Goal: Task Accomplishment & Management: Manage account settings

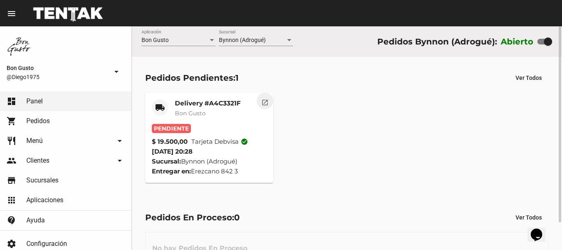
click at [263, 102] on mat-icon "open_in_new" at bounding box center [264, 101] width 7 height 7
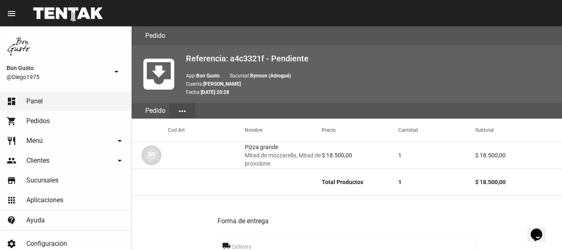
scroll to position [496, 0]
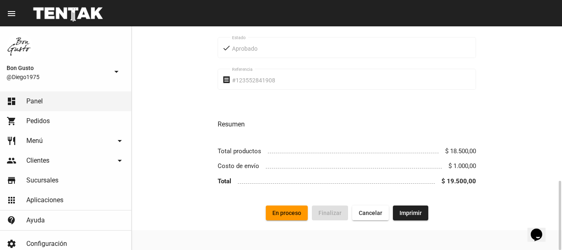
click at [287, 213] on span "En proceso" at bounding box center [286, 212] width 29 height 7
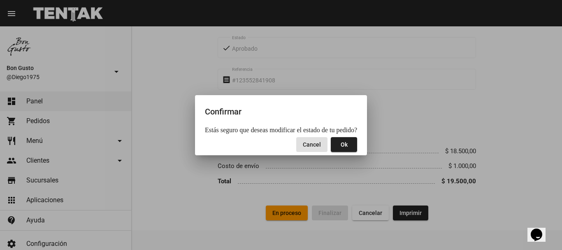
click at [341, 143] on span "Ok" at bounding box center [344, 144] width 7 height 7
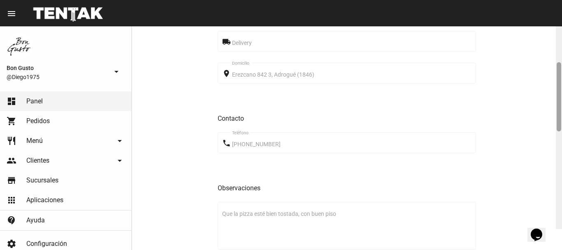
scroll to position [238, 0]
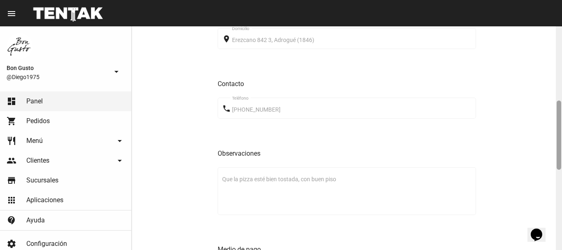
drag, startPoint x: 560, startPoint y: 73, endPoint x: 562, endPoint y: 147, distance: 74.1
click at [562, 147] on div at bounding box center [559, 137] width 6 height 223
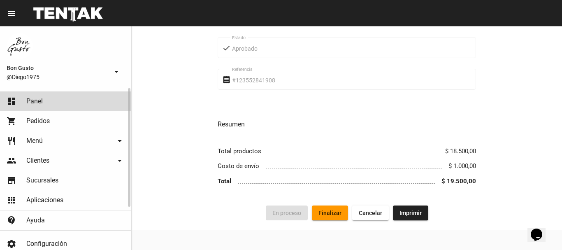
click at [69, 101] on link "dashboard Panel" at bounding box center [65, 101] width 131 height 20
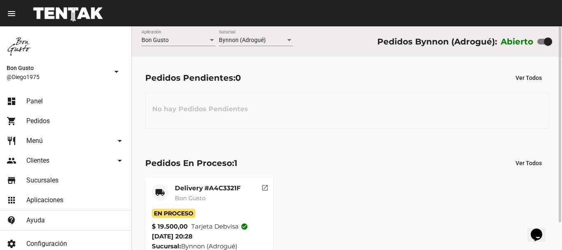
scroll to position [31, 0]
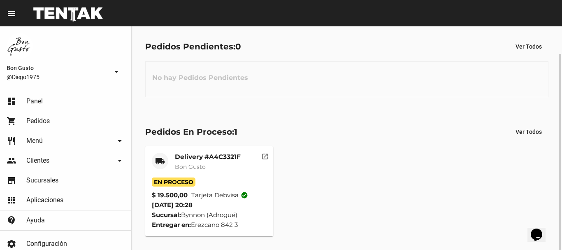
click at [260, 160] on button "open_in_new" at bounding box center [265, 154] width 16 height 16
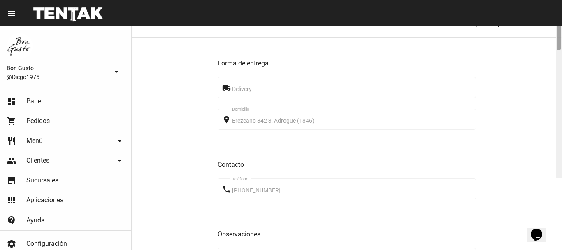
scroll to position [168, 0]
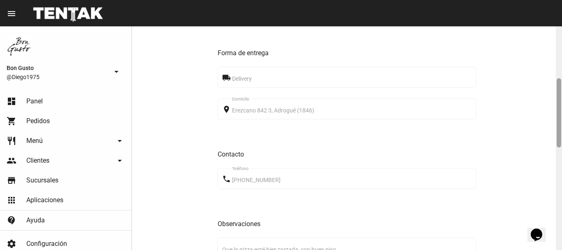
drag, startPoint x: 562, startPoint y: 86, endPoint x: 562, endPoint y: 132, distance: 45.3
click at [562, 132] on div at bounding box center [559, 137] width 6 height 223
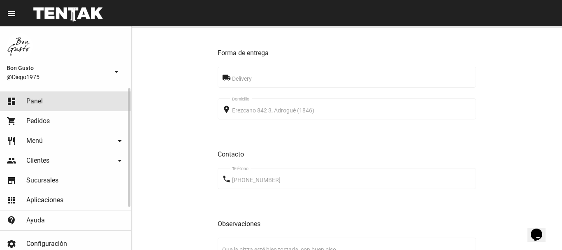
click at [85, 93] on link "dashboard Panel" at bounding box center [65, 101] width 131 height 20
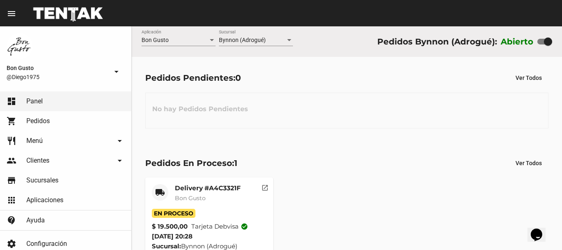
scroll to position [31, 0]
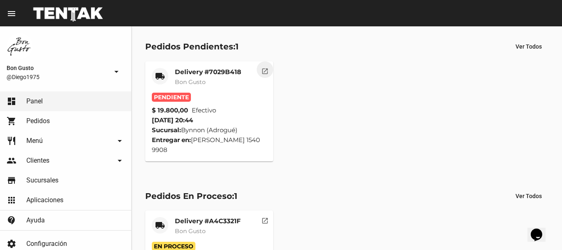
click at [260, 70] on button "open_in_new" at bounding box center [265, 69] width 16 height 16
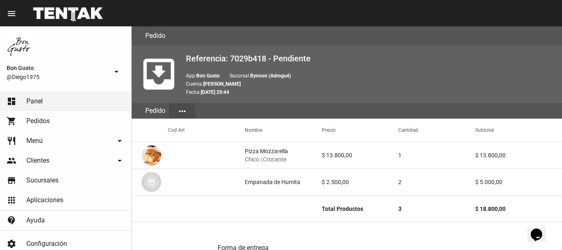
scroll to position [395, 0]
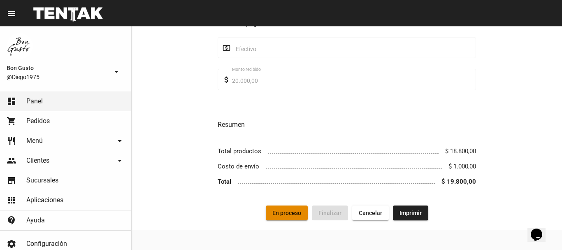
click at [278, 214] on span "En proceso" at bounding box center [286, 212] width 29 height 7
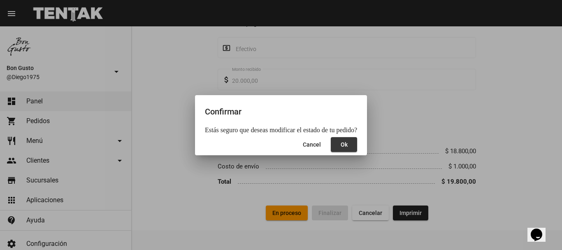
click at [341, 143] on span "Ok" at bounding box center [344, 144] width 7 height 7
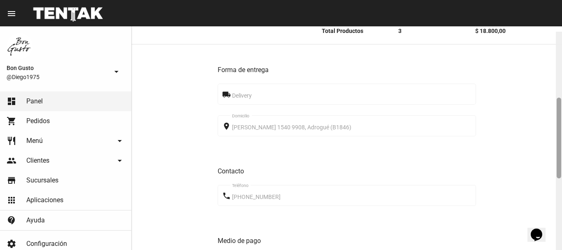
scroll to position [183, 0]
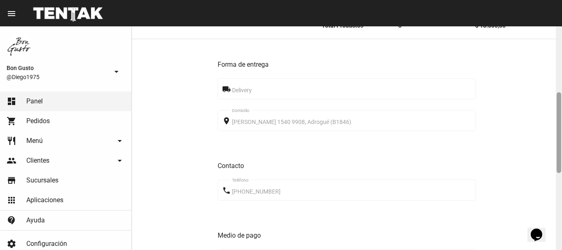
drag, startPoint x: 560, startPoint y: 59, endPoint x: 562, endPoint y: 125, distance: 66.2
click at [562, 125] on div at bounding box center [559, 137] width 6 height 223
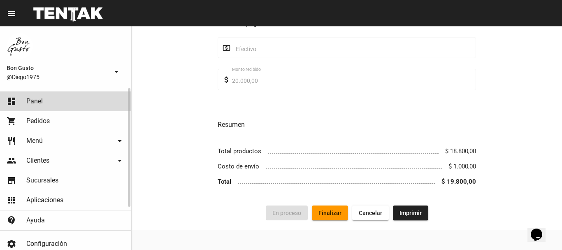
click at [52, 104] on link "dashboard Panel" at bounding box center [65, 101] width 131 height 20
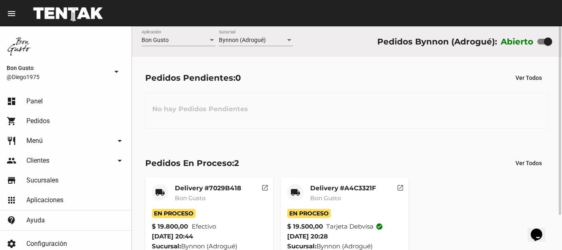
scroll to position [41, 0]
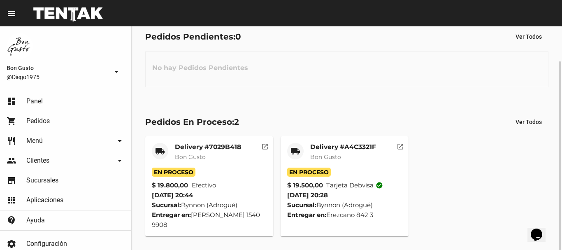
click at [401, 148] on mat-icon "open_in_new" at bounding box center [400, 145] width 7 height 7
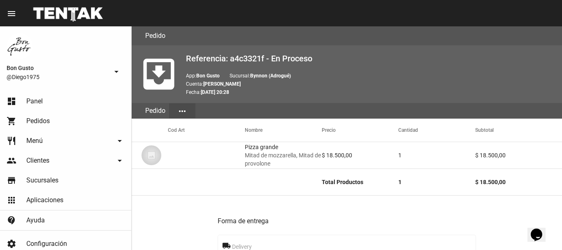
scroll to position [496, 0]
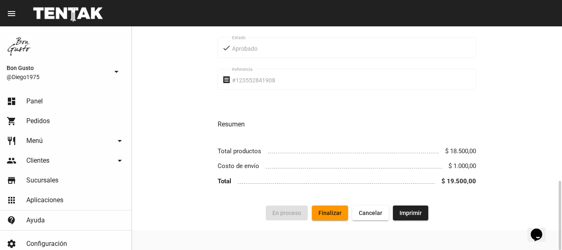
click at [340, 215] on span "Finalizar" at bounding box center [329, 212] width 23 height 7
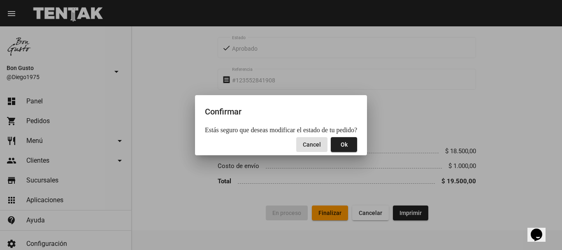
click at [341, 147] on span "Ok" at bounding box center [344, 144] width 7 height 7
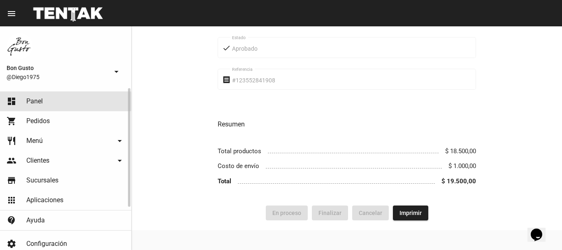
click at [52, 101] on link "dashboard Panel" at bounding box center [65, 101] width 131 height 20
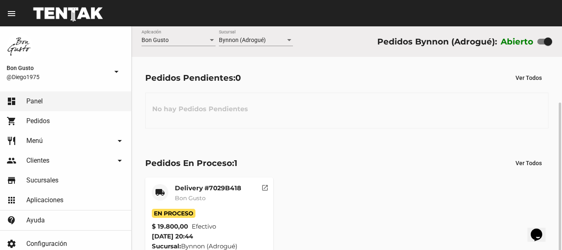
scroll to position [41, 0]
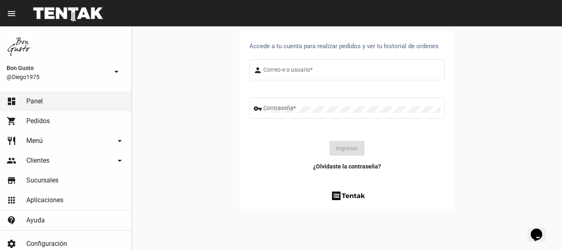
type input "diego1975"
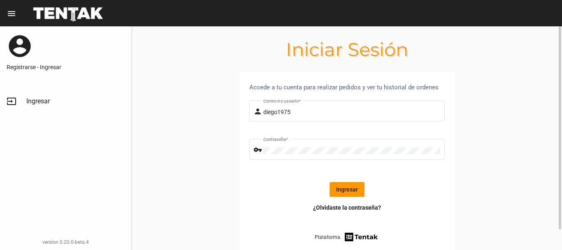
click at [335, 193] on button "Ingresar" at bounding box center [347, 189] width 35 height 15
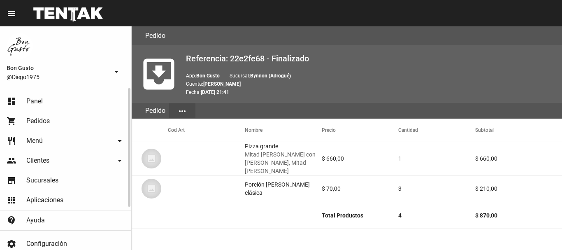
click at [49, 104] on link "dashboard Panel" at bounding box center [65, 101] width 131 height 20
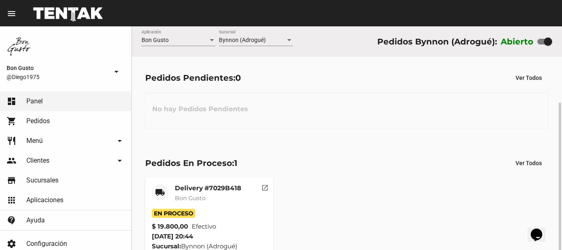
scroll to position [41, 0]
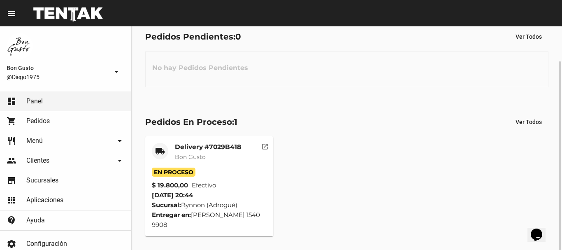
click at [265, 146] on mat-icon "open_in_new" at bounding box center [264, 145] width 7 height 7
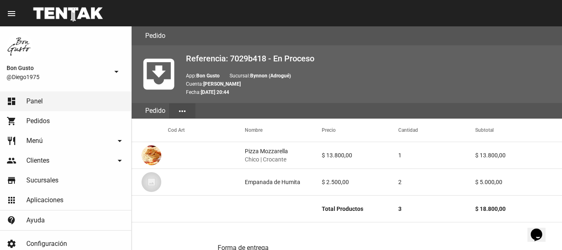
scroll to position [395, 0]
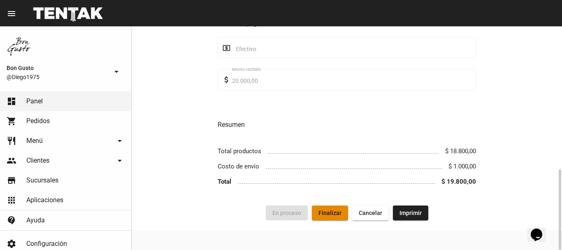
click at [328, 216] on span "Finalizar" at bounding box center [329, 212] width 23 height 7
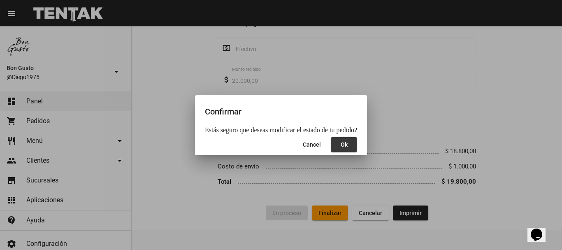
click at [337, 150] on button "Ok" at bounding box center [344, 144] width 26 height 15
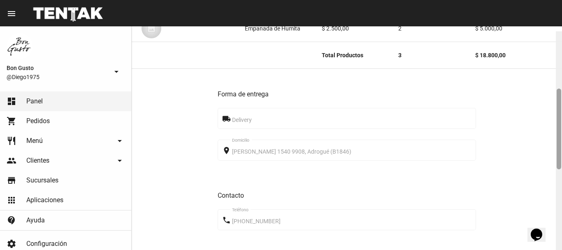
scroll to position [158, 0]
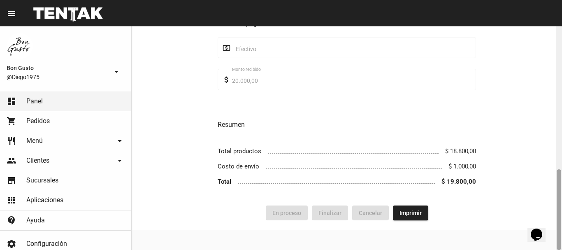
drag, startPoint x: 1087, startPoint y: 413, endPoint x: 545, endPoint y: 222, distance: 574.3
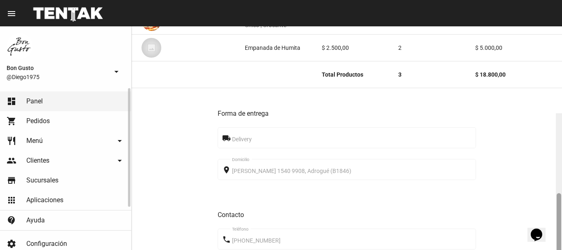
scroll to position [135, 0]
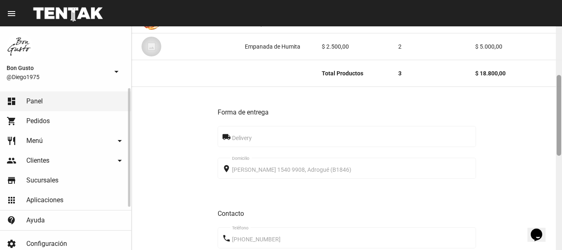
click at [99, 102] on link "dashboard Panel" at bounding box center [65, 101] width 131 height 20
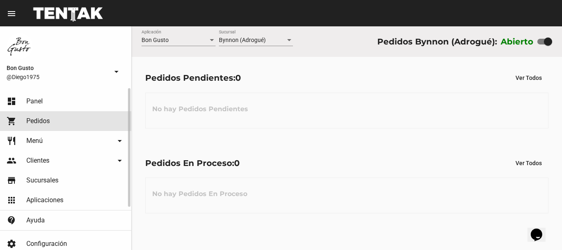
click at [49, 116] on link "shopping_cart Pedidos" at bounding box center [65, 121] width 131 height 20
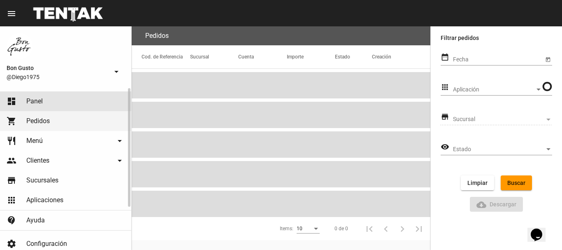
click at [48, 100] on link "dashboard Panel" at bounding box center [65, 101] width 131 height 20
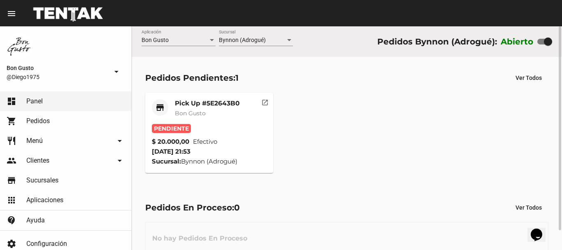
click at [266, 100] on mat-icon "open_in_new" at bounding box center [264, 101] width 7 height 7
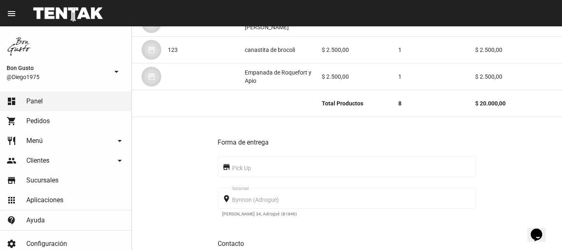
scroll to position [460, 0]
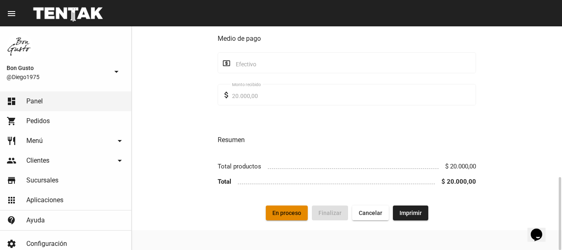
click at [286, 209] on button "En proceso" at bounding box center [287, 212] width 42 height 15
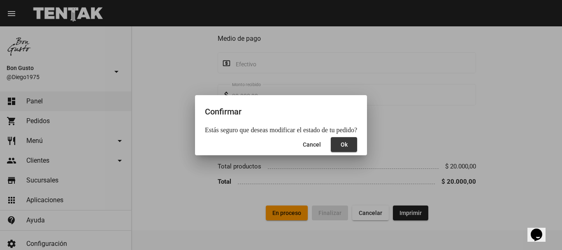
click at [346, 144] on button "Ok" at bounding box center [344, 144] width 26 height 15
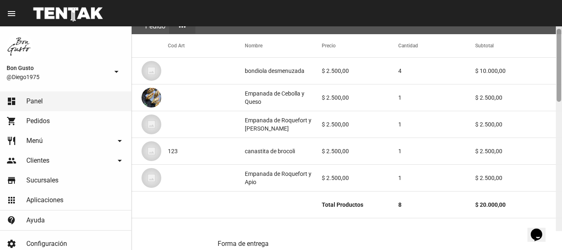
scroll to position [92, 0]
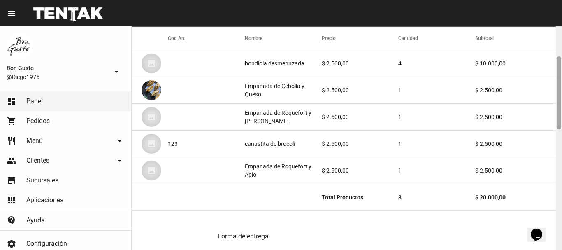
drag, startPoint x: 559, startPoint y: 33, endPoint x: 560, endPoint y: 63, distance: 30.1
click at [560, 63] on div at bounding box center [559, 92] width 5 height 73
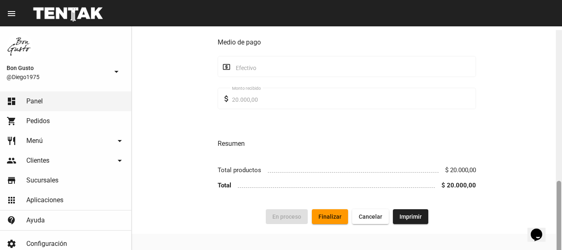
scroll to position [460, 0]
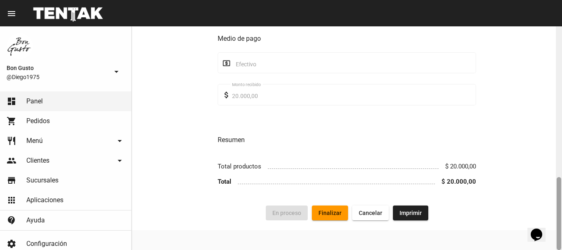
drag, startPoint x: 558, startPoint y: 33, endPoint x: 537, endPoint y: 181, distance: 150.5
click at [546, 183] on div "Pedido move_to_inbox Referencia: 5e2643b0 - En Proceso App: Bon Gusto Sucursal:…" at bounding box center [347, 137] width 430 height 223
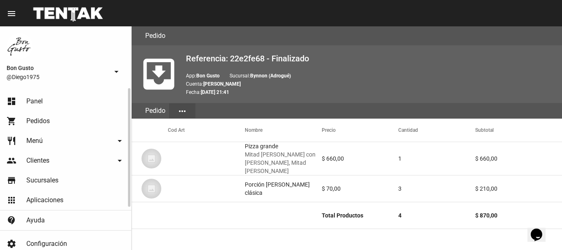
drag, startPoint x: 42, startPoint y: 116, endPoint x: 51, endPoint y: 100, distance: 19.0
click at [42, 116] on link "shopping_cart Pedidos" at bounding box center [65, 121] width 131 height 20
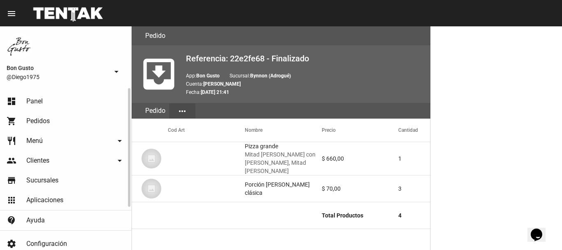
click at [51, 100] on link "dashboard Panel" at bounding box center [65, 101] width 131 height 20
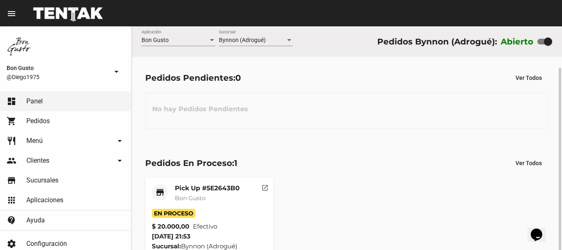
scroll to position [21, 0]
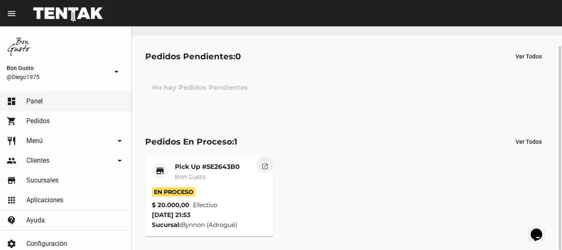
click at [261, 166] on mat-icon "open_in_new" at bounding box center [264, 164] width 7 height 7
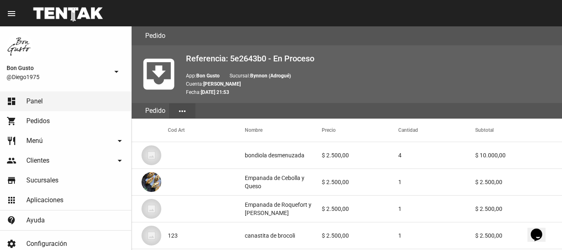
scroll to position [460, 0]
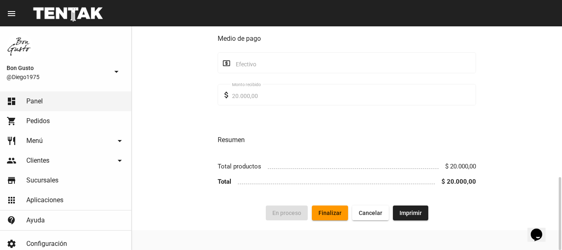
click at [332, 205] on div "Forma de entrega store Pick Up place Bynnon (Adrogué) Sucursal Jorge Santiago B…" at bounding box center [347, 23] width 430 height 363
click at [330, 207] on button "Finalizar" at bounding box center [330, 212] width 36 height 15
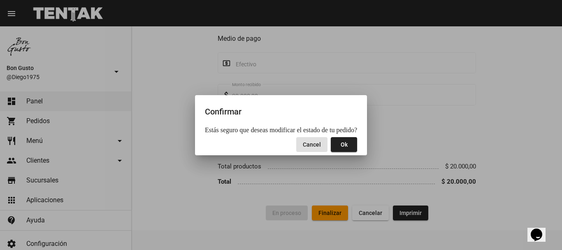
click at [343, 147] on span "Ok" at bounding box center [344, 144] width 7 height 7
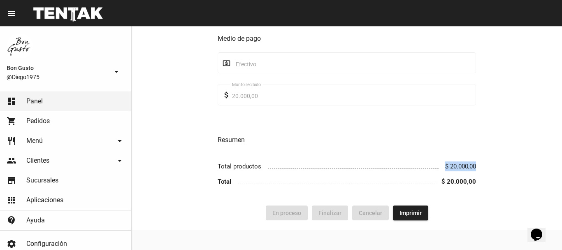
click at [483, 141] on div "Forma de entrega store Pick Up place Bynnon (Adrogué) Sucursal Jorge Santiago B…" at bounding box center [347, 23] width 430 height 363
click at [165, 125] on div "Forma de entrega store Pick Up place Bynnon (Adrogué) Sucursal Jorge Santiago B…" at bounding box center [347, 23] width 430 height 363
click at [69, 121] on link "shopping_cart Pedidos" at bounding box center [65, 121] width 131 height 20
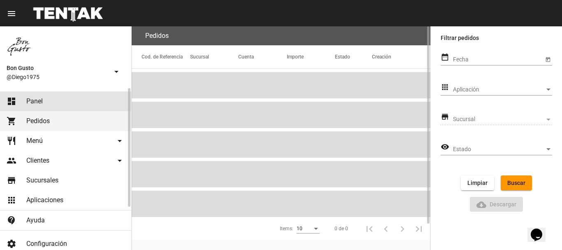
click at [79, 102] on link "dashboard Panel" at bounding box center [65, 101] width 131 height 20
